Goal: Information Seeking & Learning: Learn about a topic

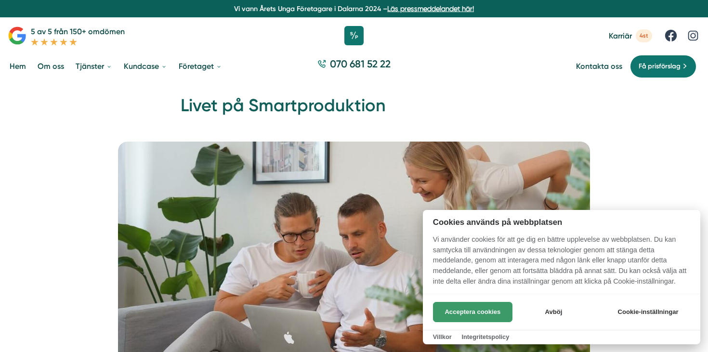
click at [495, 310] on button "Acceptera cookies" at bounding box center [472, 312] width 79 height 20
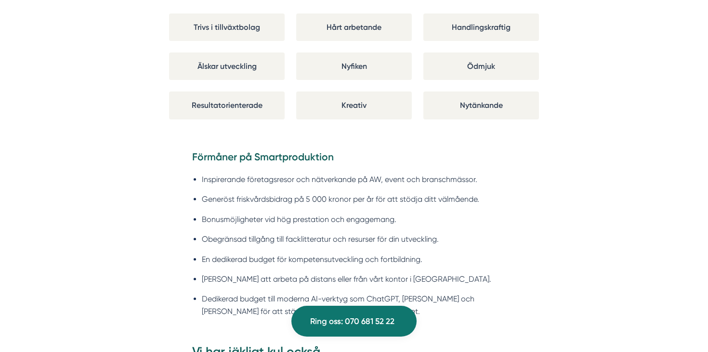
scroll to position [801, 0]
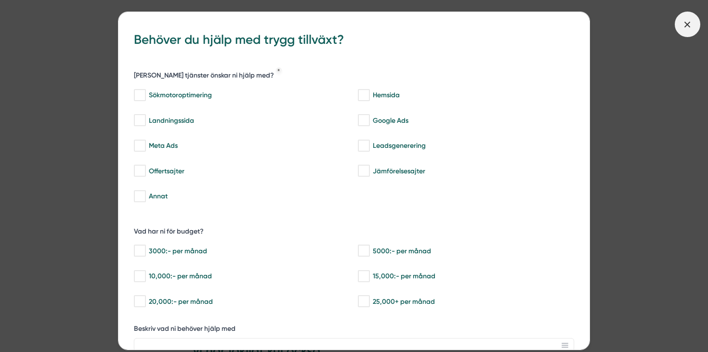
click at [683, 23] on icon at bounding box center [687, 24] width 11 height 11
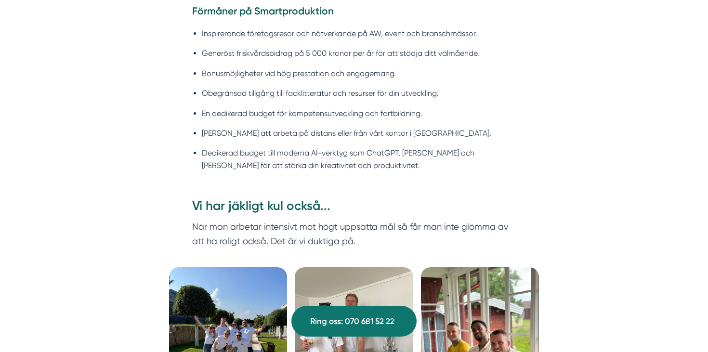
scroll to position [949, 0]
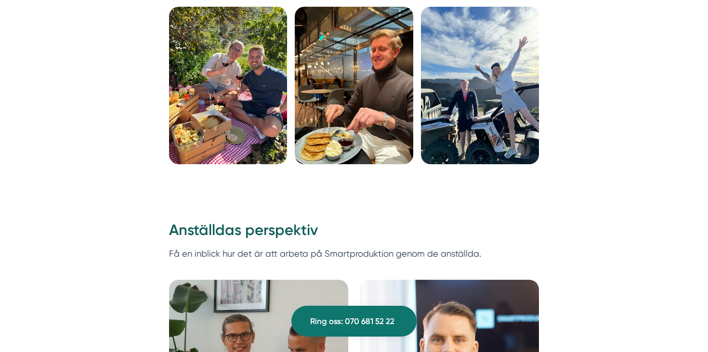
scroll to position [2479, 0]
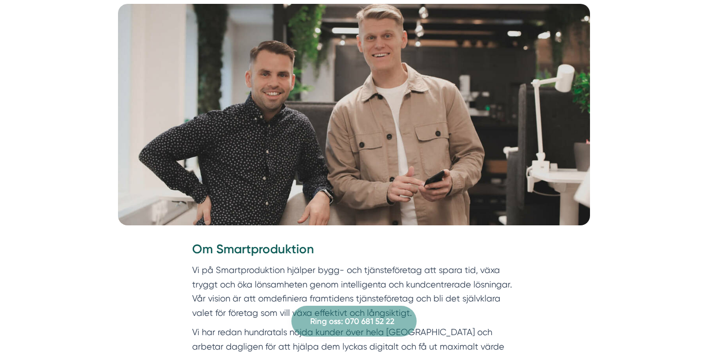
scroll to position [133, 0]
